Goal: Check status

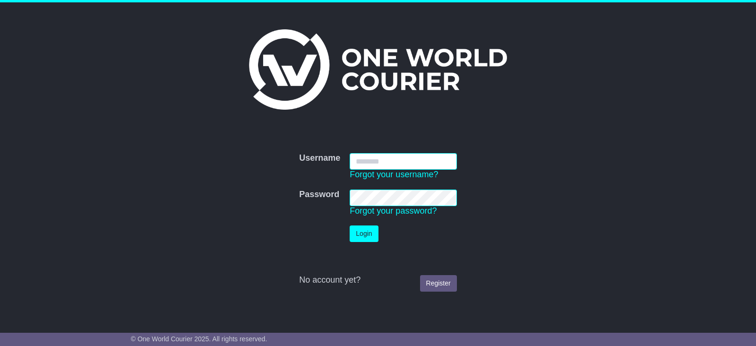
click at [404, 159] on input "Username" at bounding box center [403, 161] width 107 height 17
type input "**********"
click at [375, 228] on button "Login" at bounding box center [364, 233] width 28 height 17
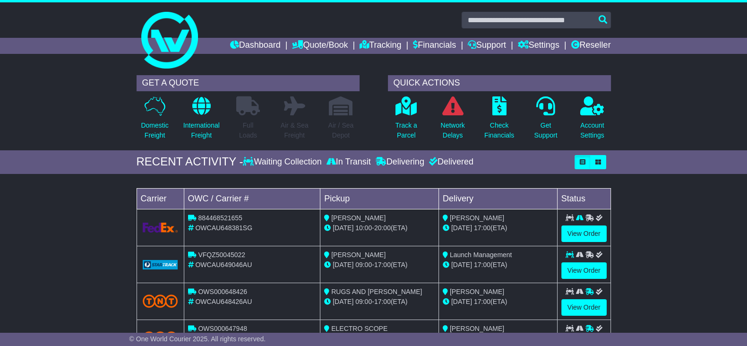
click at [69, 190] on div "Loading... No bookings found Carrier OWC / Carrier # Pickup Delivery Status 884…" at bounding box center [373, 275] width 747 height 193
click at [560, 20] on input "text" at bounding box center [536, 20] width 149 height 17
paste input "**********"
type input "**********"
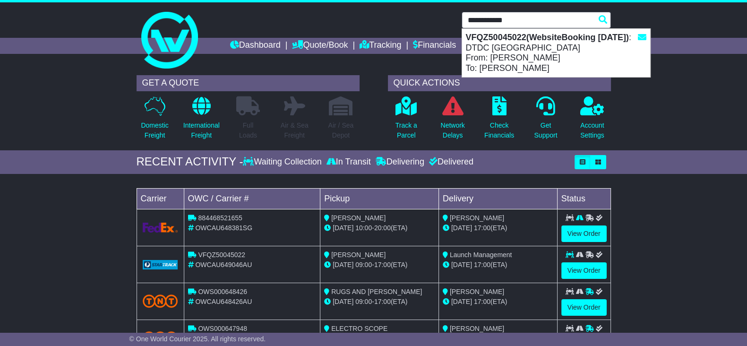
click at [559, 50] on div "VFQZ50045022(WebsiteBooking 22-9-2025) : DTDC Australia From: Penny Turvell To:…" at bounding box center [556, 53] width 188 height 48
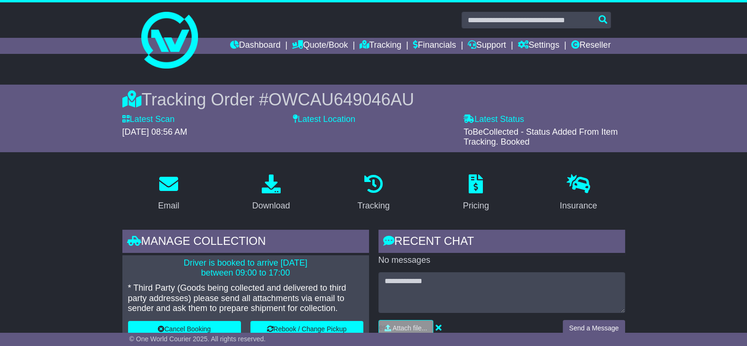
click at [326, 105] on span "OWCAU649046AU" at bounding box center [341, 99] width 146 height 19
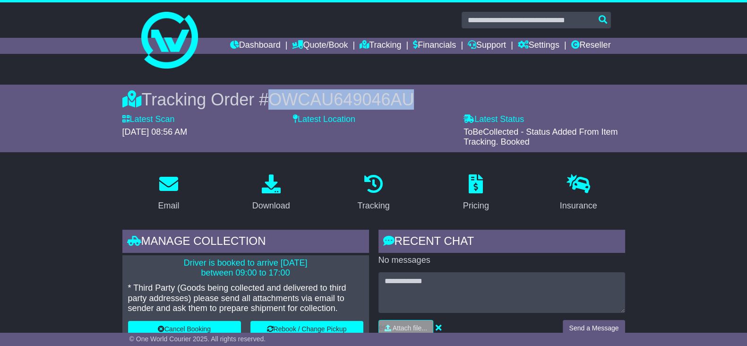
click at [326, 105] on span "OWCAU649046AU" at bounding box center [341, 99] width 146 height 19
copy span "OWCAU649046AU"
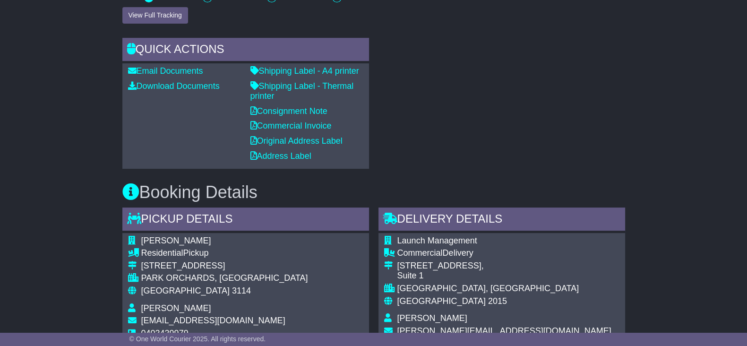
scroll to position [650, 0]
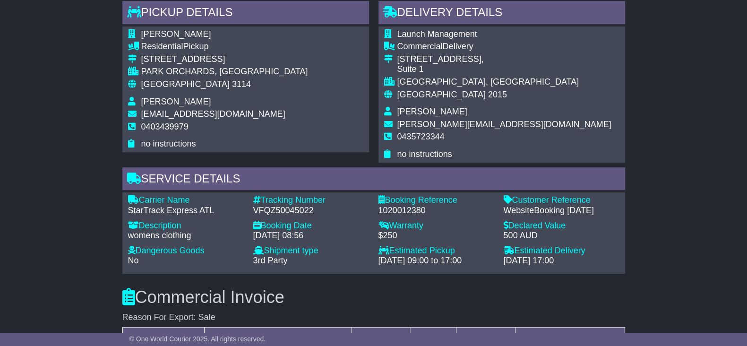
click at [397, 209] on div "1020012380" at bounding box center [437, 211] width 116 height 10
copy div "1020012380"
drag, startPoint x: 34, startPoint y: 110, endPoint x: 354, endPoint y: 15, distance: 334.2
click at [34, 110] on div "Email Download Tracking Pricing Insurance" at bounding box center [373, 169] width 747 height 1306
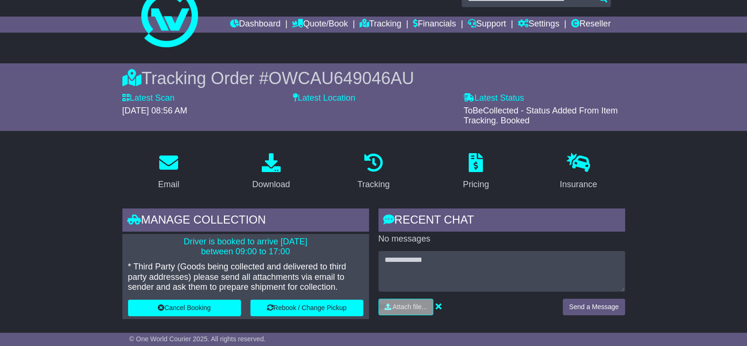
scroll to position [0, 0]
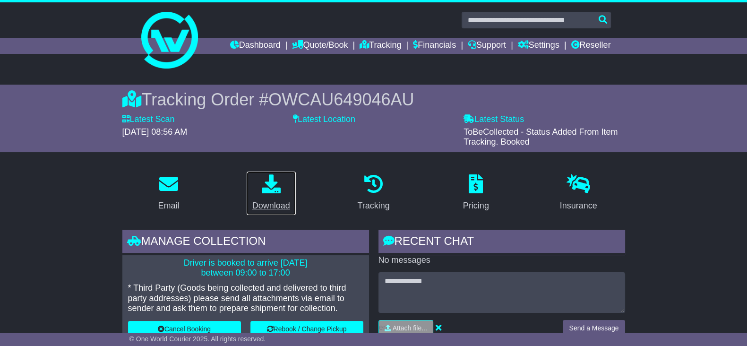
click at [274, 204] on div "Download" at bounding box center [271, 205] width 38 height 13
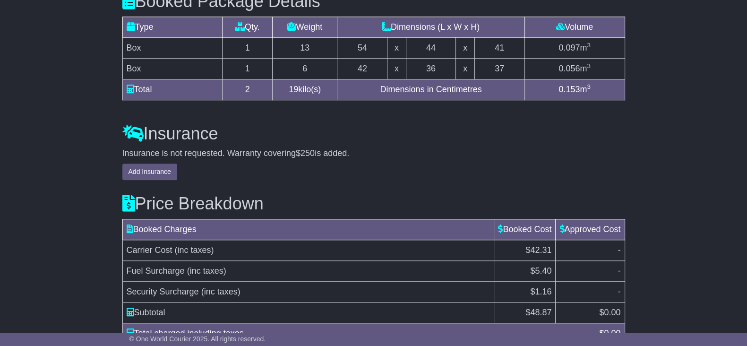
scroll to position [1143, 0]
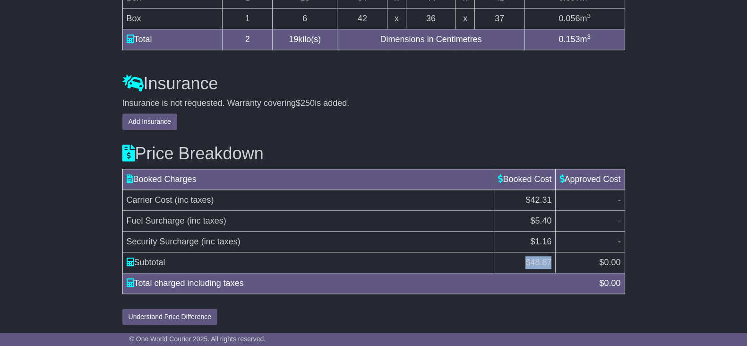
drag, startPoint x: 521, startPoint y: 260, endPoint x: 548, endPoint y: 260, distance: 26.9
click at [548, 260] on td "$ 48.87" at bounding box center [524, 262] width 61 height 21
copy td "$ 48.87"
